Goal: Information Seeking & Learning: Check status

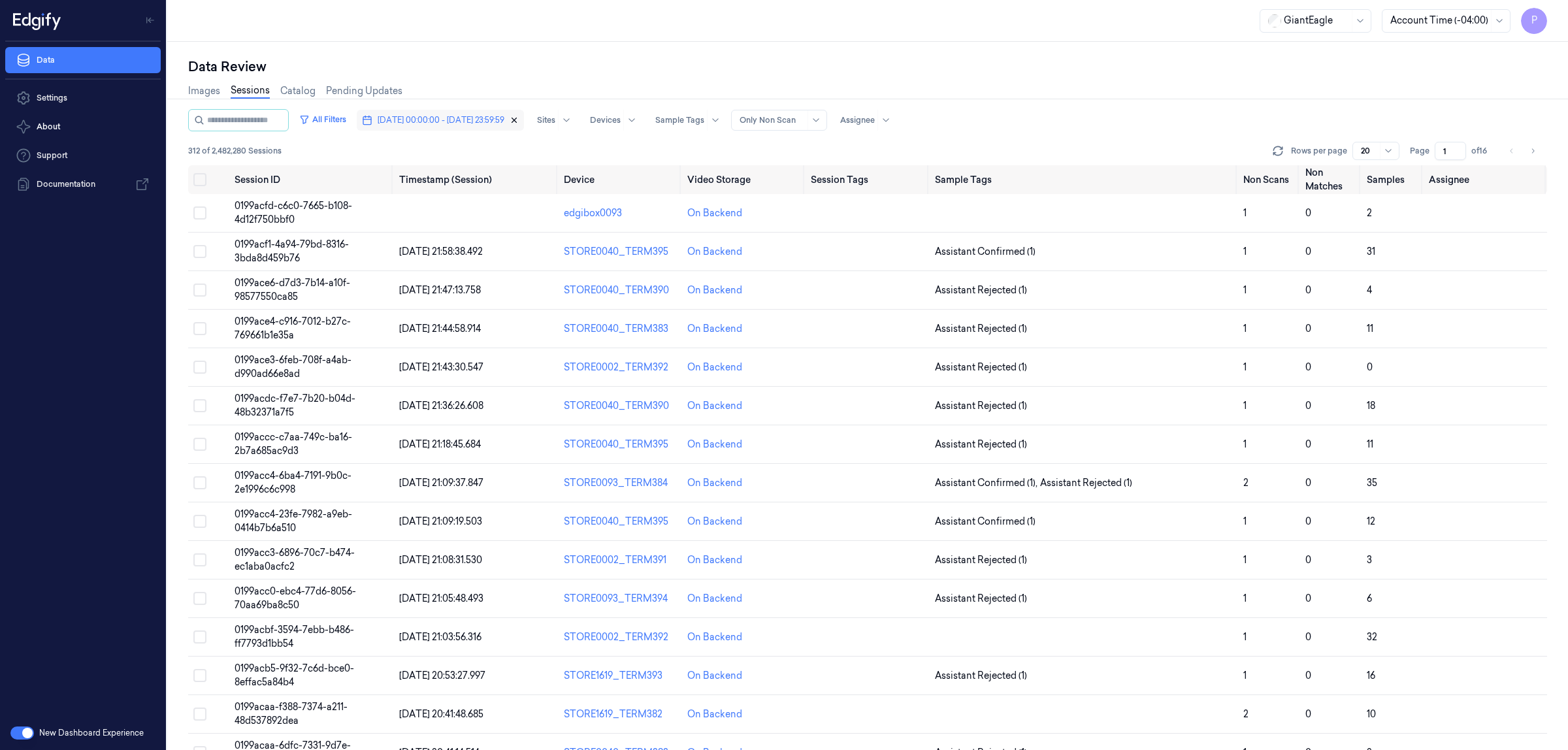
click at [518, 120] on icon "button" at bounding box center [514, 120] width 9 height 9
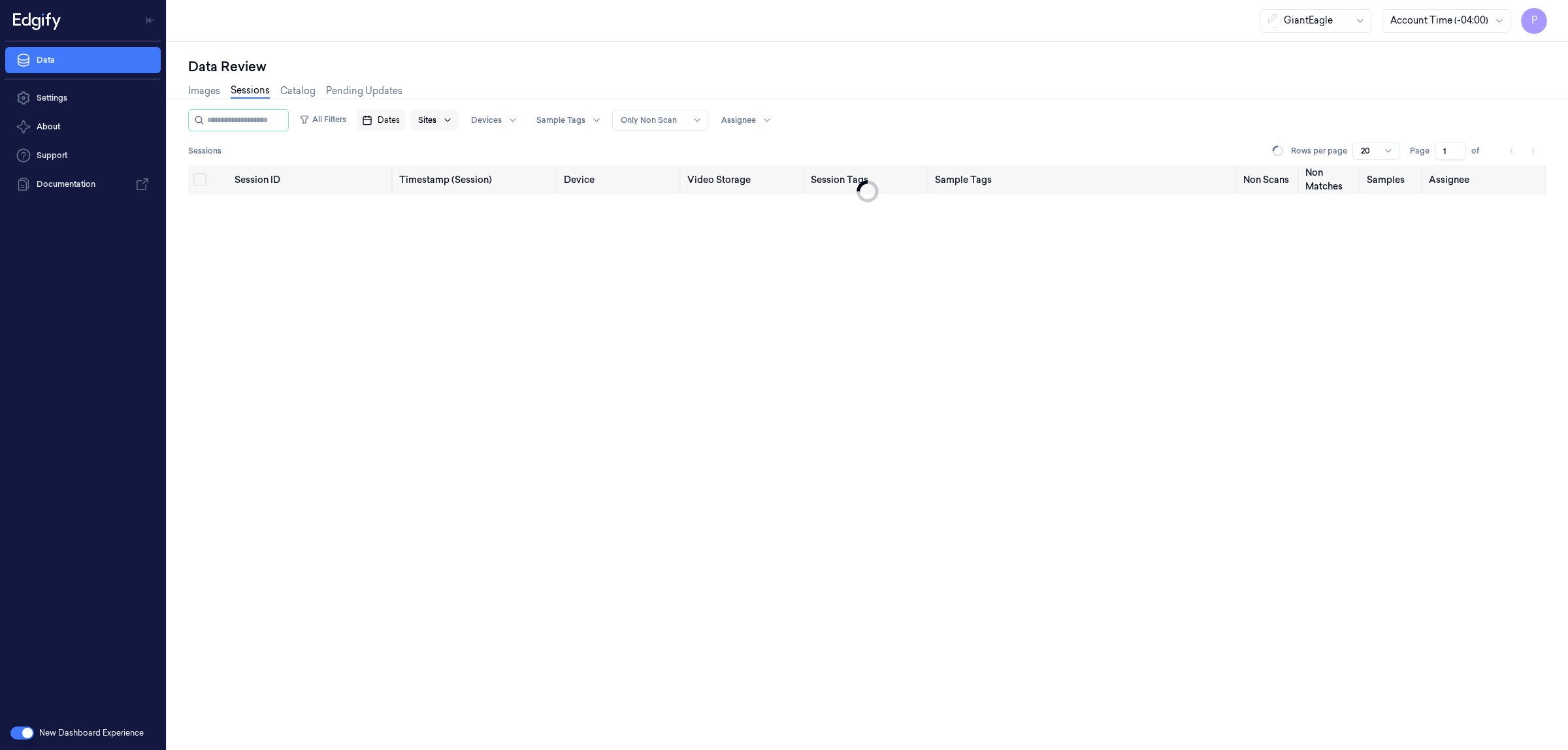
click at [455, 122] on div at bounding box center [447, 120] width 16 height 21
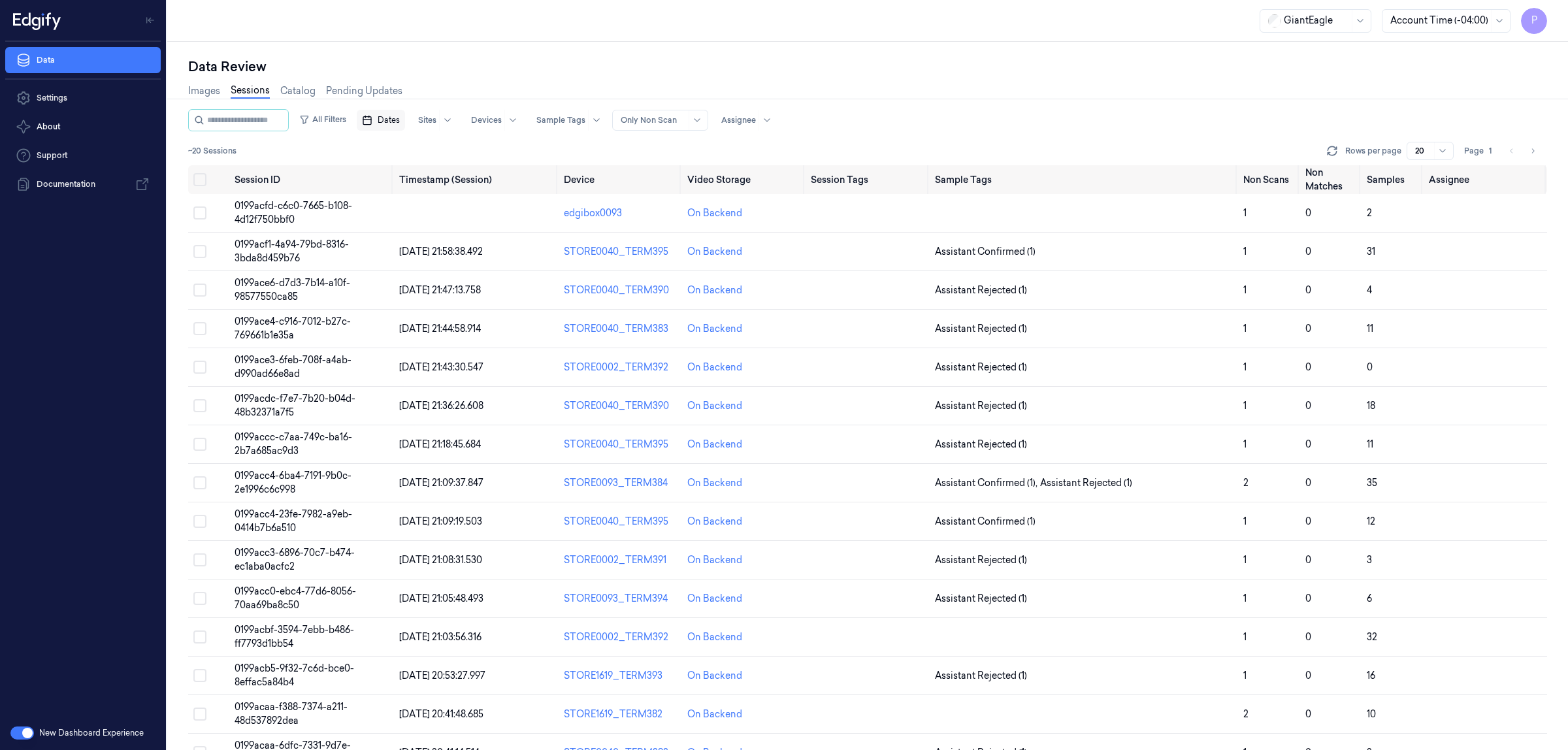
click at [396, 120] on span "Dates" at bounding box center [389, 120] width 22 height 12
click at [411, 201] on button "29" at bounding box center [410, 199] width 21 height 21
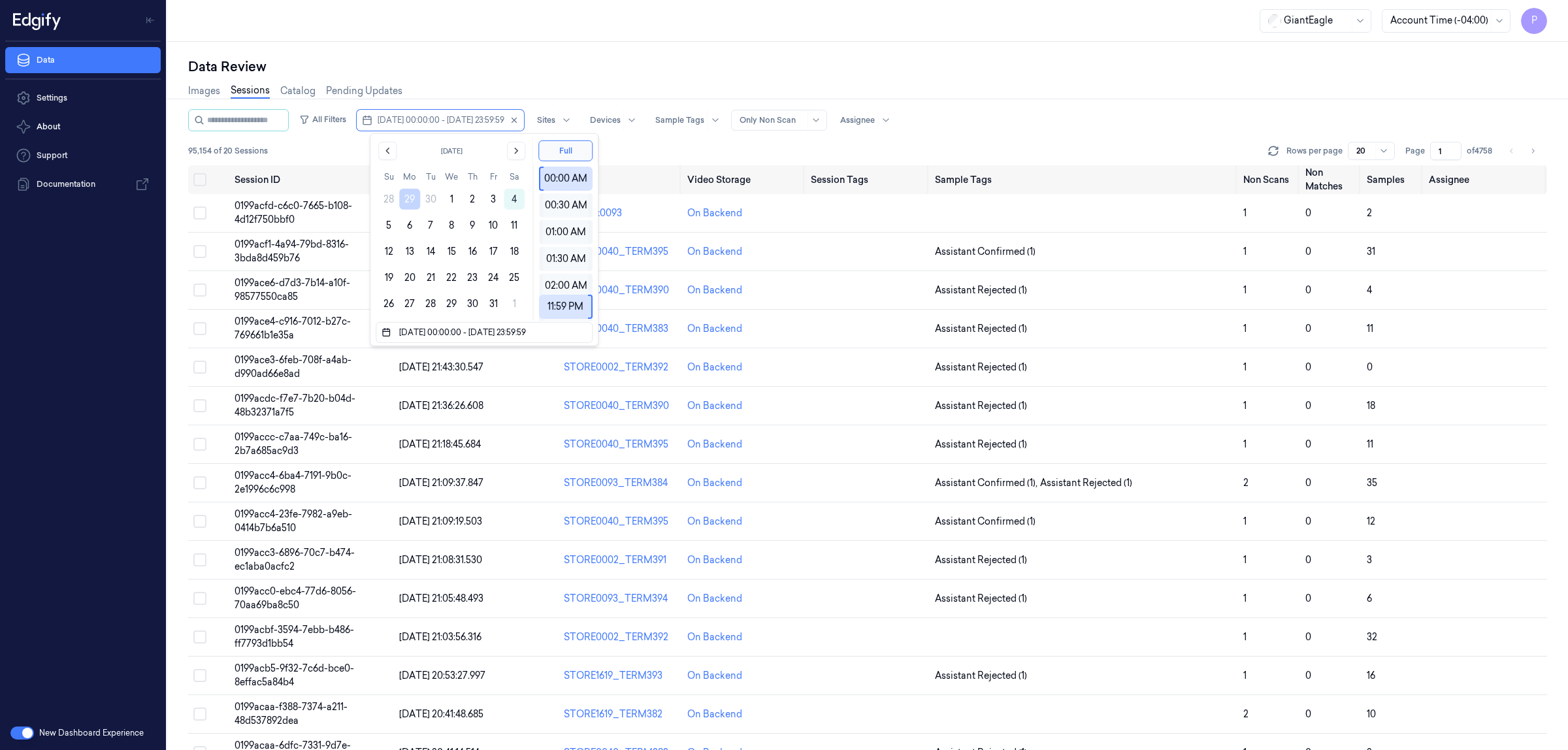
click at [703, 44] on div "Data Review Images Sessions Catalog Pending Updates All Filters 29/09/2025 00:0…" at bounding box center [867, 395] width 1401 height 708
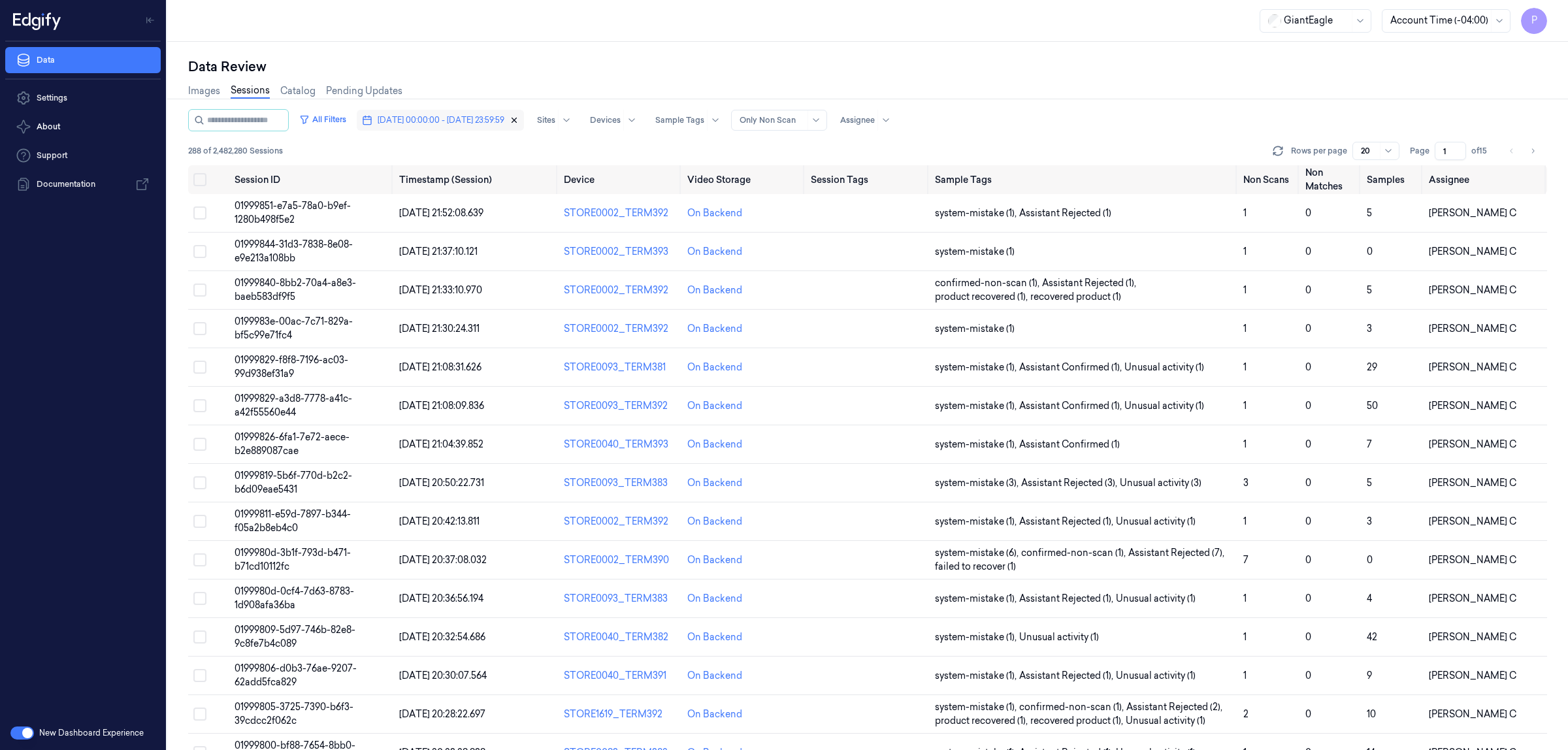
click at [517, 118] on icon "button" at bounding box center [514, 121] width 5 height 5
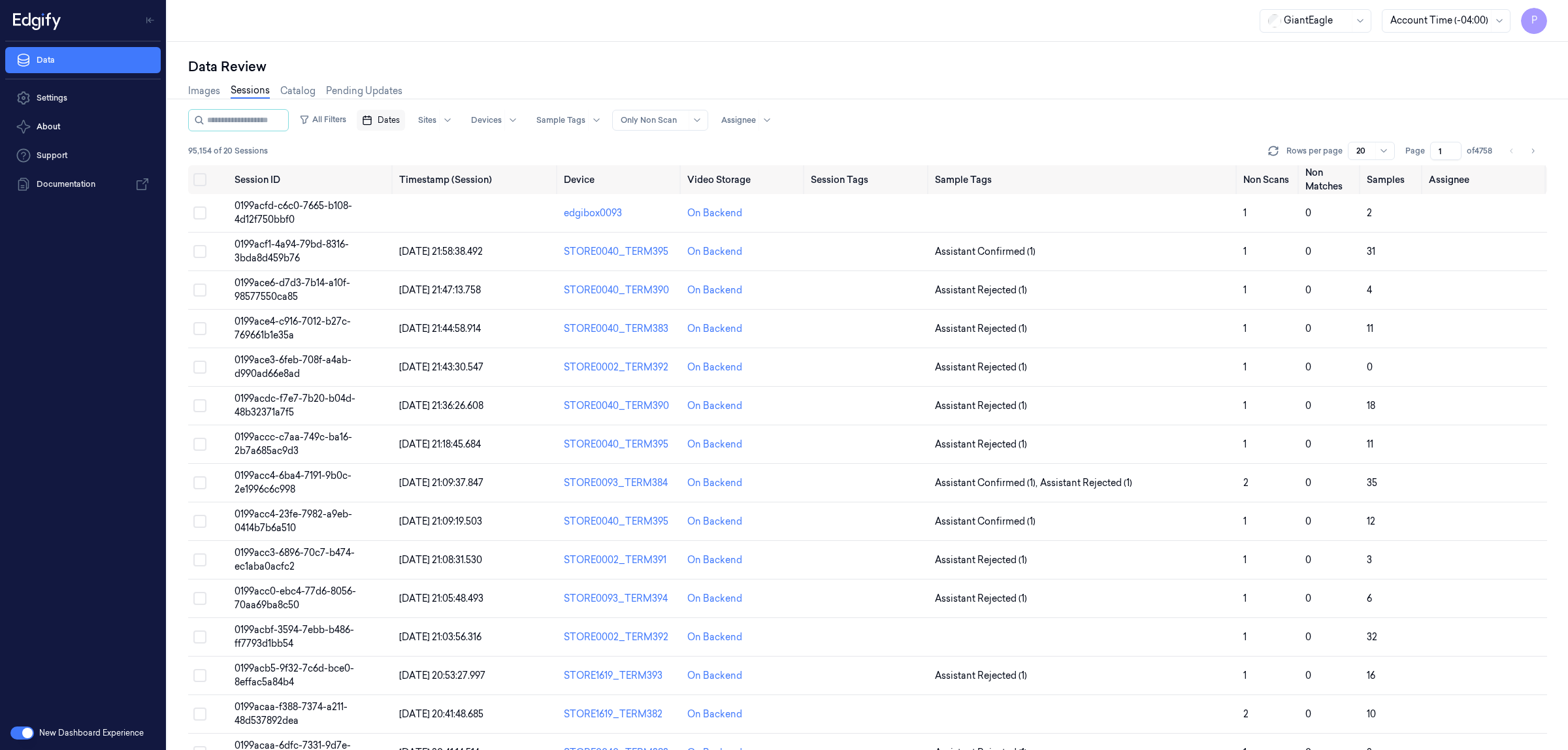
click at [393, 123] on span "Dates" at bounding box center [389, 120] width 22 height 12
click at [430, 199] on button "30" at bounding box center [431, 199] width 21 height 21
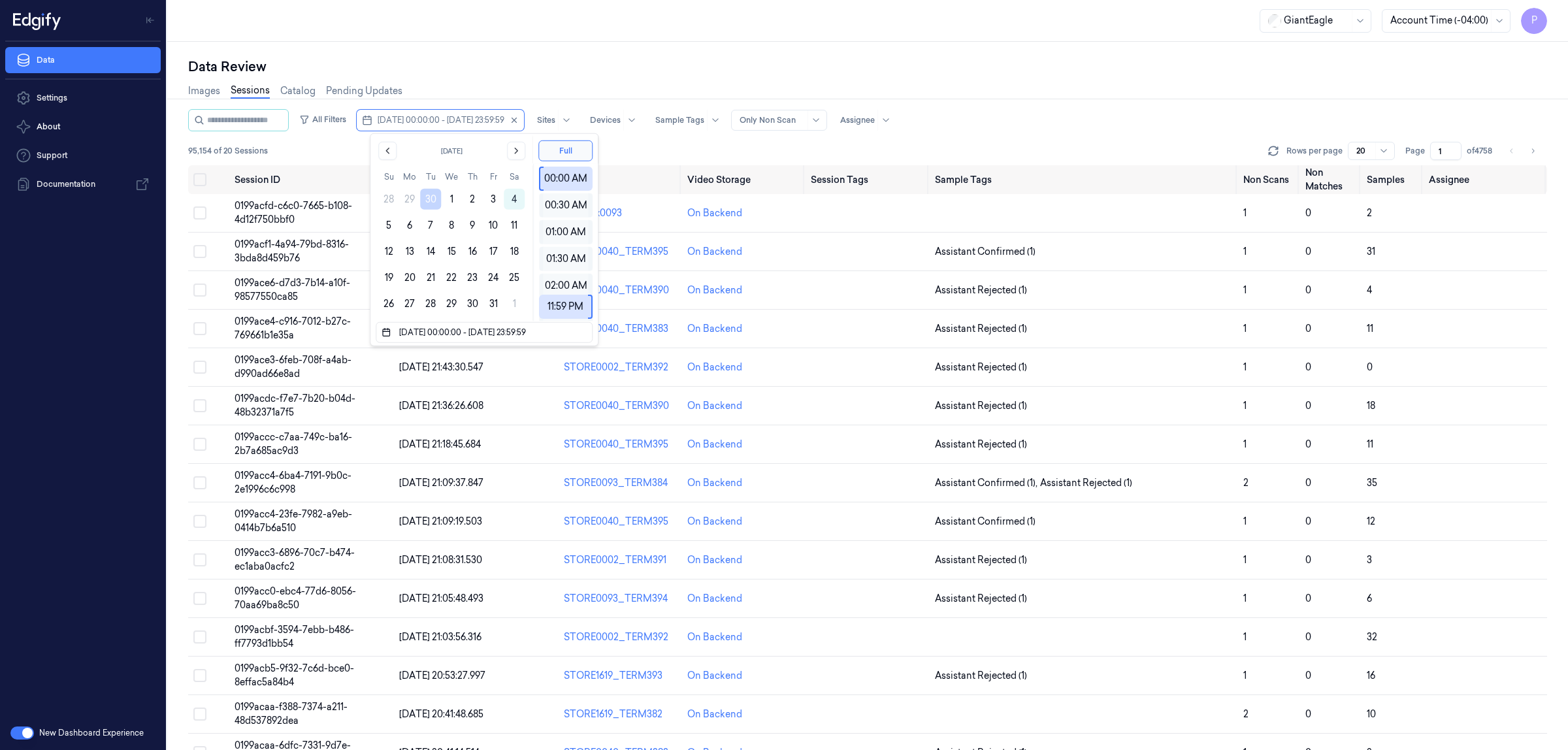
click at [641, 73] on div "Data Review" at bounding box center [867, 66] width 1359 height 18
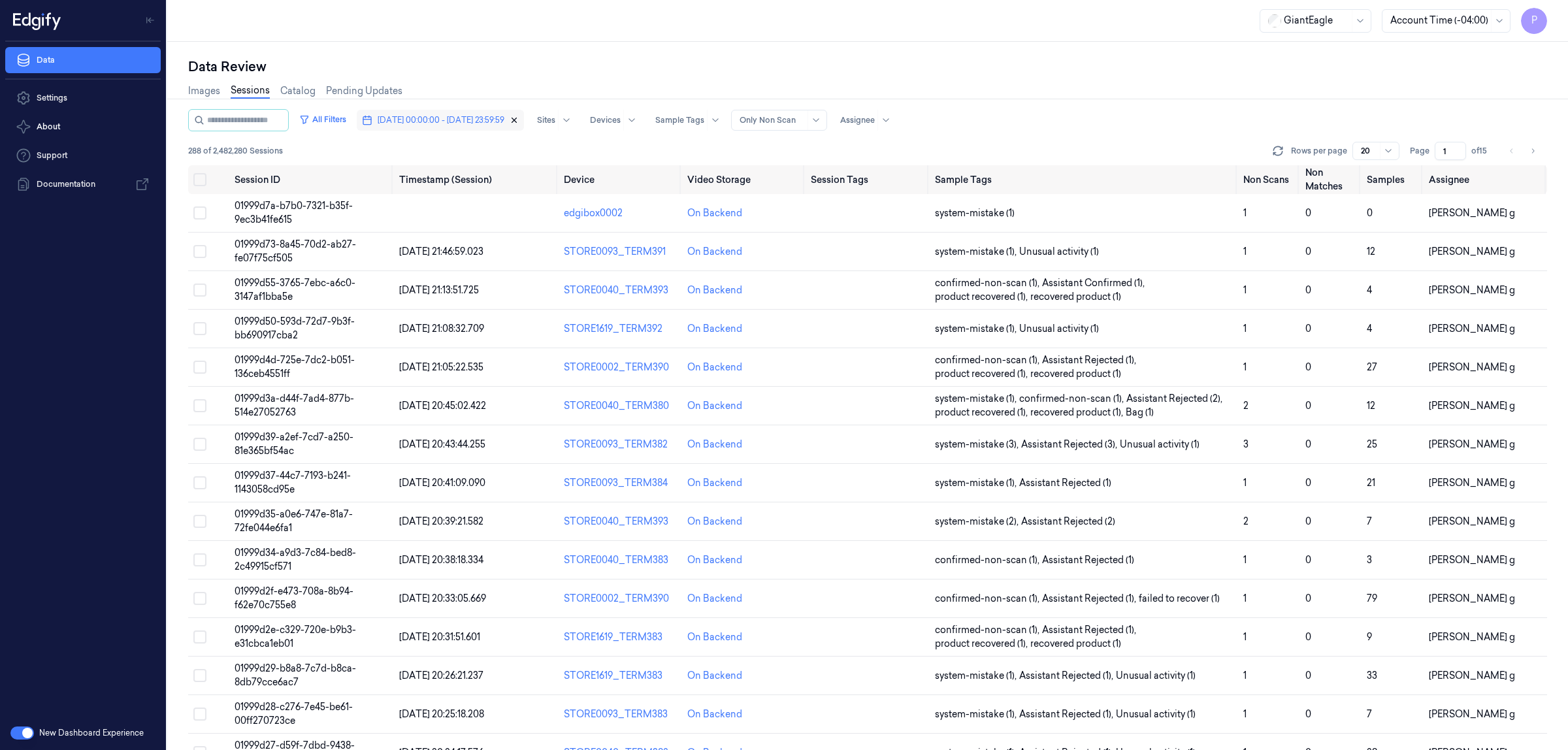
click at [518, 120] on icon "button" at bounding box center [514, 120] width 9 height 9
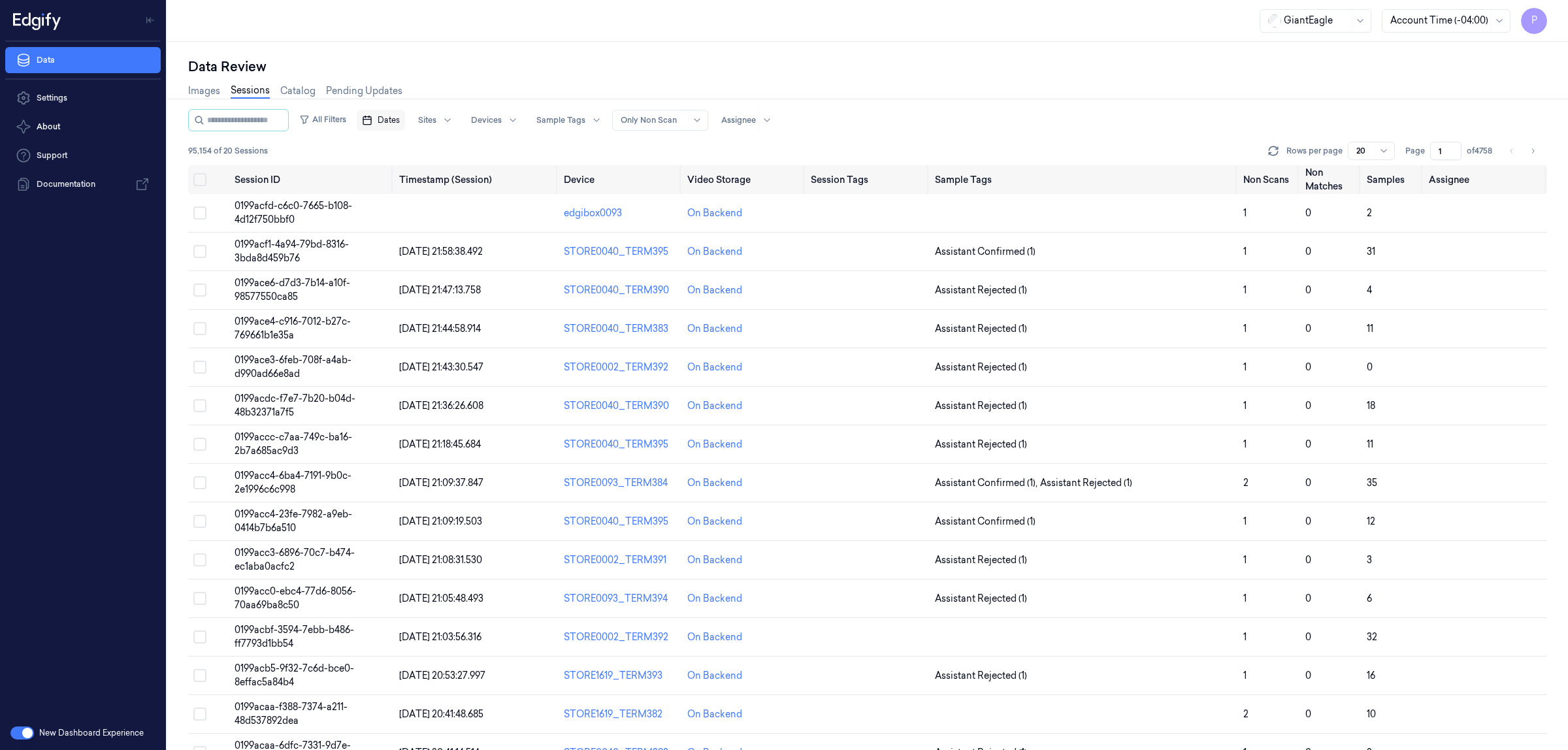
click at [399, 121] on span "Dates" at bounding box center [389, 120] width 22 height 12
click at [497, 199] on button "3" at bounding box center [493, 199] width 21 height 21
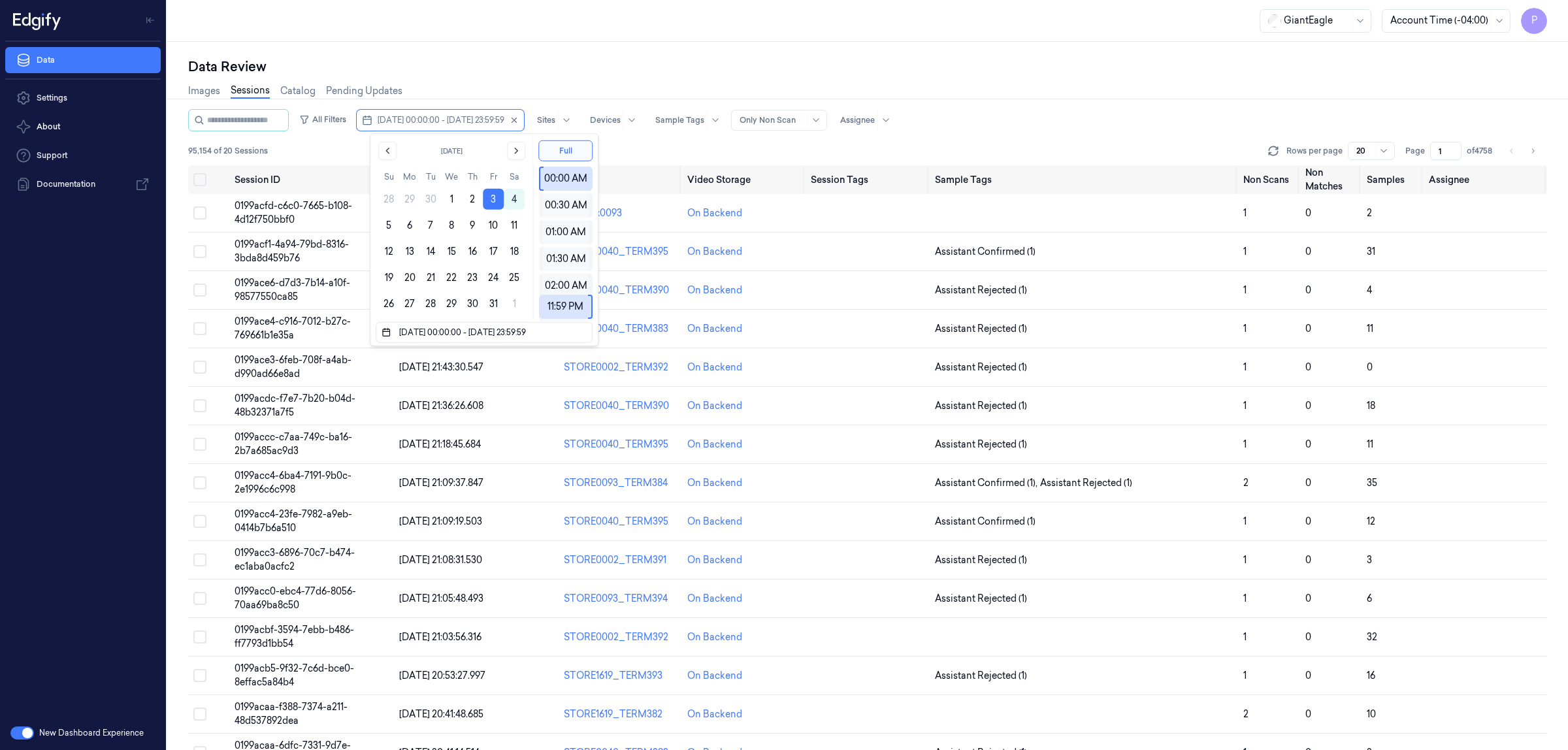
click at [618, 69] on div "Data Review" at bounding box center [867, 66] width 1359 height 18
